Goal: Find specific page/section: Find specific page/section

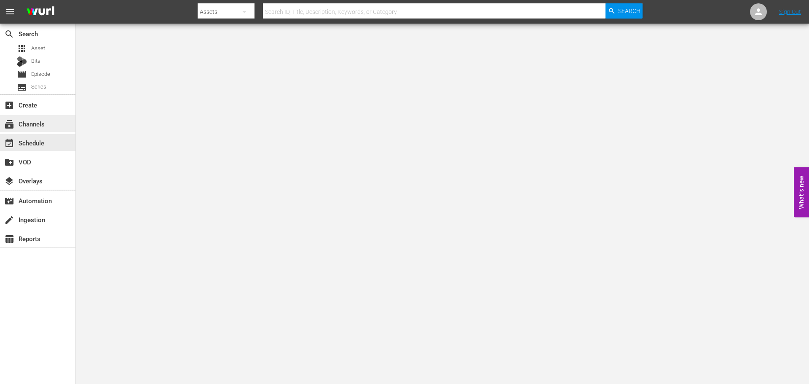
click at [39, 126] on div "subscriptions Channels" at bounding box center [23, 123] width 47 height 8
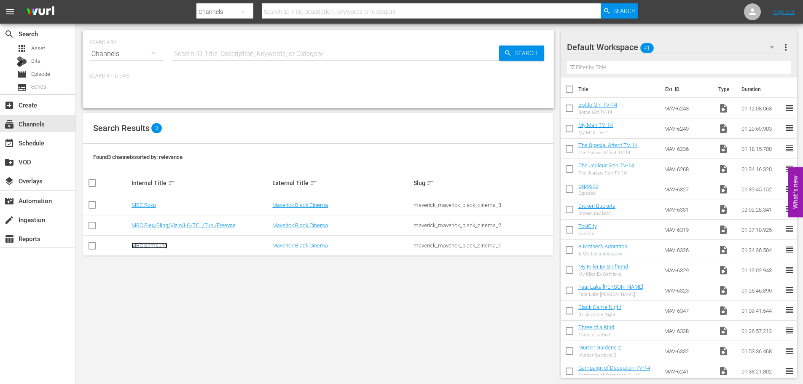
click at [149, 245] on link "MBC Samsung" at bounding box center [150, 245] width 36 height 6
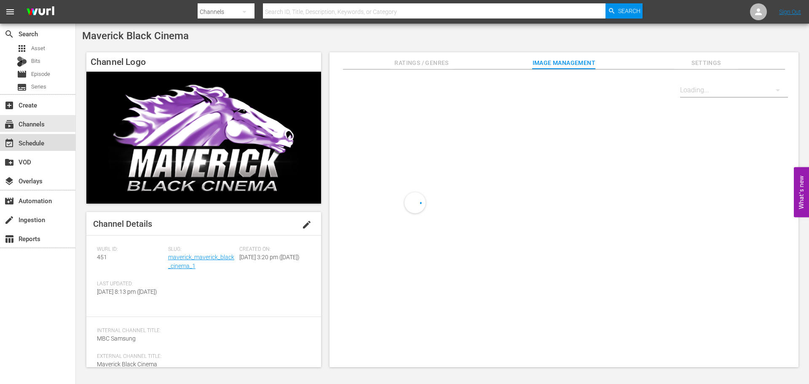
click at [35, 145] on div "event_available Schedule" at bounding box center [23, 142] width 47 height 8
